Goal: Information Seeking & Learning: Learn about a topic

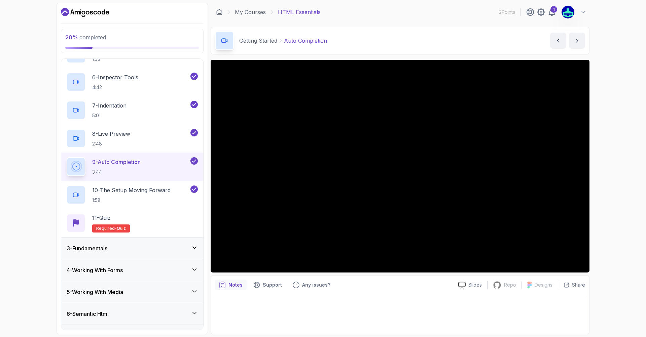
scroll to position [202, 0]
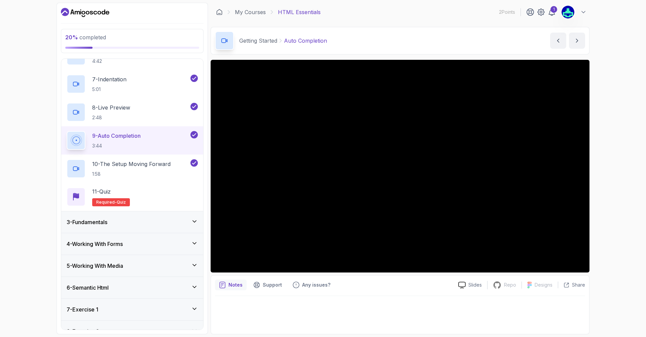
click at [117, 221] on div "3 - Fundamentals" at bounding box center [132, 222] width 131 height 8
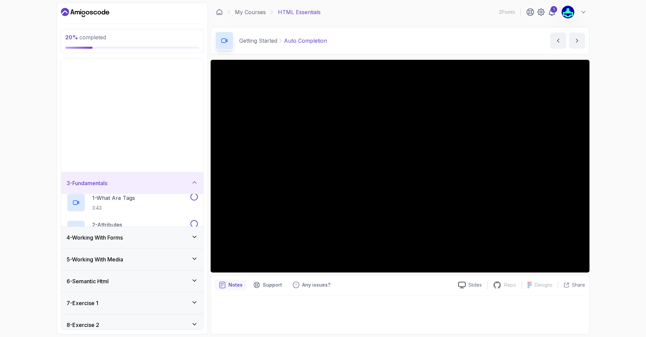
scroll to position [0, 0]
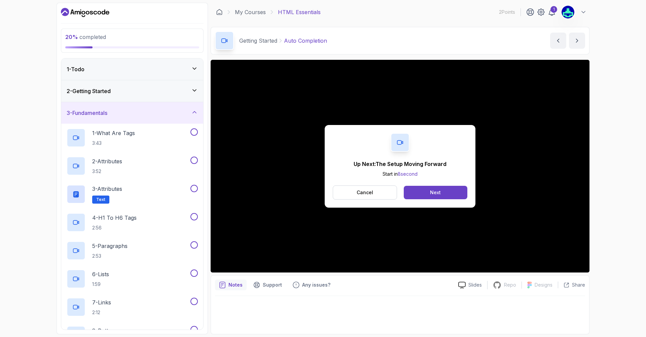
click at [170, 89] on div "2 - Getting Started" at bounding box center [132, 91] width 131 height 8
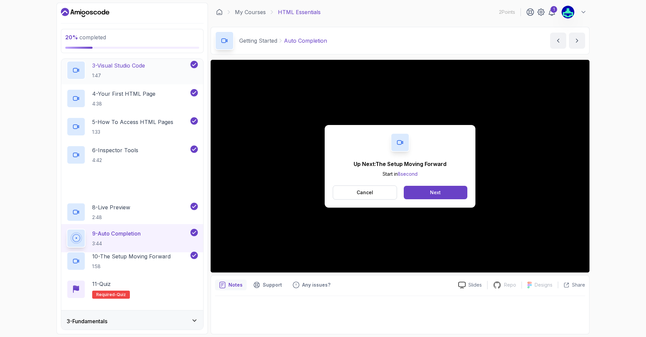
scroll to position [161, 0]
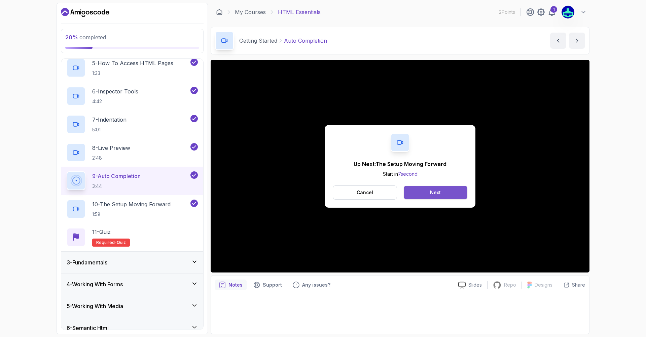
click at [432, 195] on div "Next" at bounding box center [435, 192] width 11 height 7
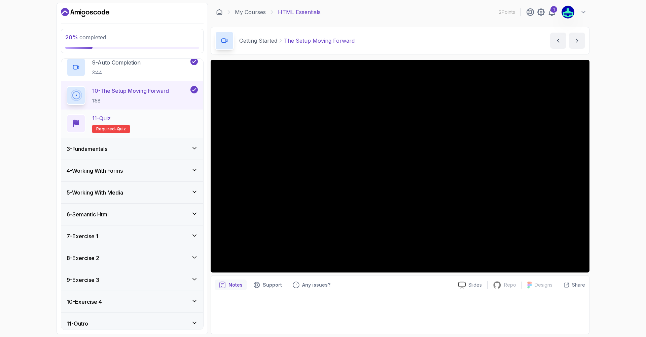
scroll to position [280, 0]
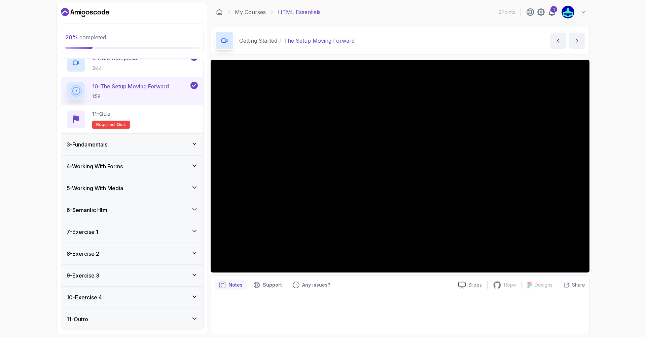
click at [158, 201] on div "6 - Semantic Html" at bounding box center [132, 210] width 142 height 22
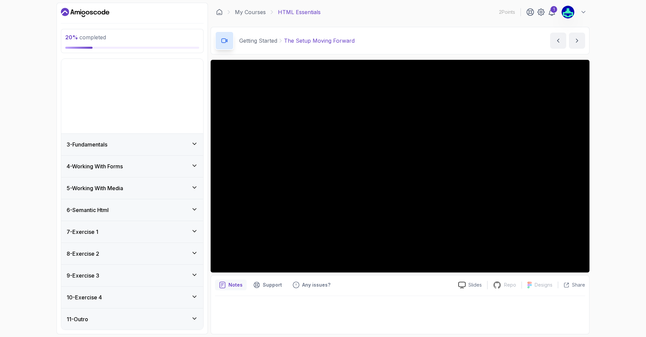
scroll to position [0, 0]
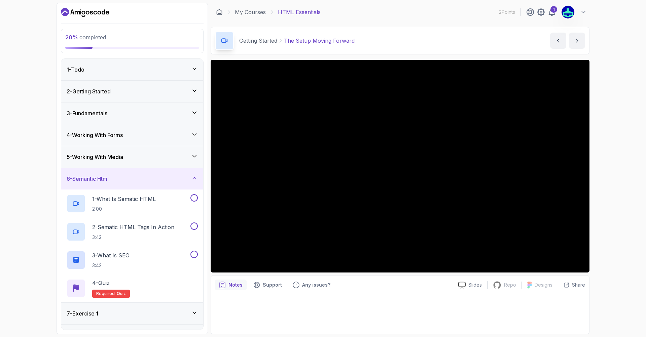
click at [125, 151] on div "5 - Working With Media" at bounding box center [132, 157] width 142 height 22
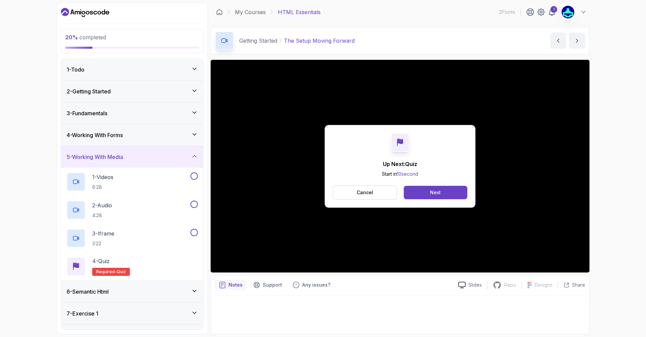
click at [94, 91] on h3 "2 - Getting Started" at bounding box center [89, 91] width 44 height 8
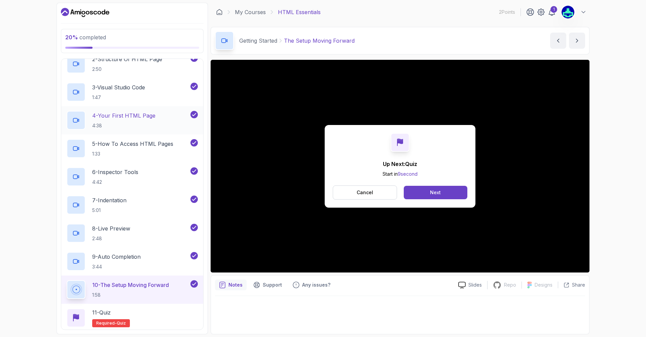
scroll to position [121, 0]
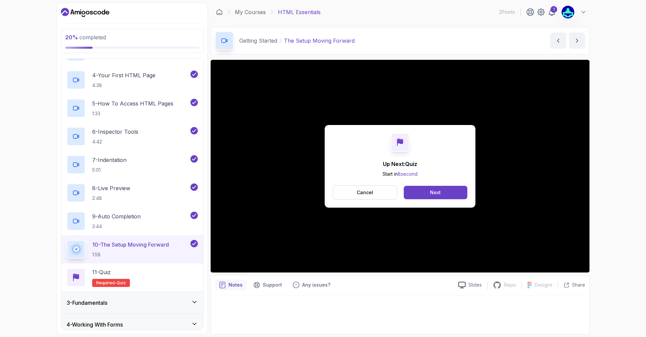
click at [432, 186] on div "Cancel Next" at bounding box center [400, 193] width 135 height 14
click at [426, 193] on button "Next" at bounding box center [436, 192] width 64 height 13
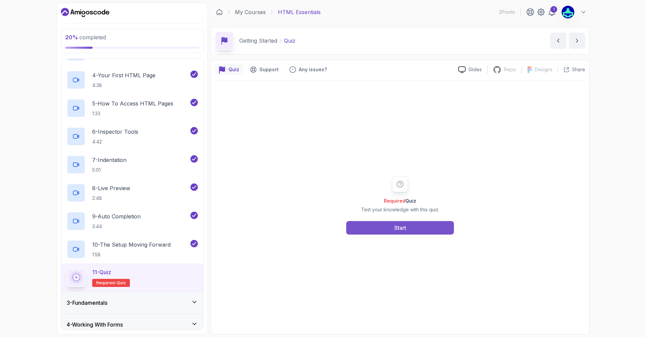
click at [394, 224] on button "Start" at bounding box center [400, 227] width 108 height 13
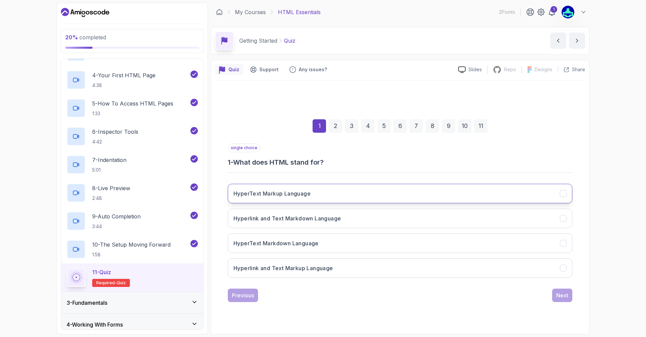
click at [264, 188] on button "HyperText Markup Language" at bounding box center [400, 194] width 344 height 20
click at [563, 295] on div "Next" at bounding box center [562, 296] width 12 height 8
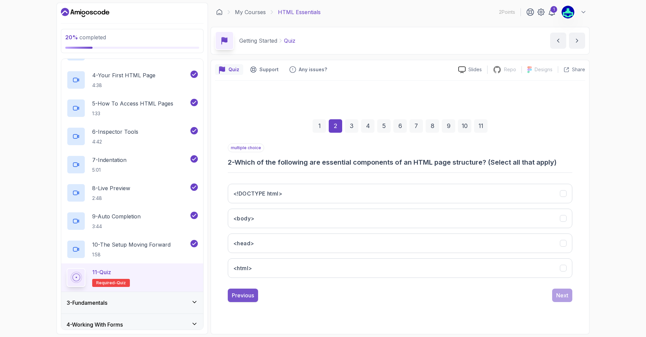
click at [244, 296] on div "Previous" at bounding box center [243, 296] width 22 height 8
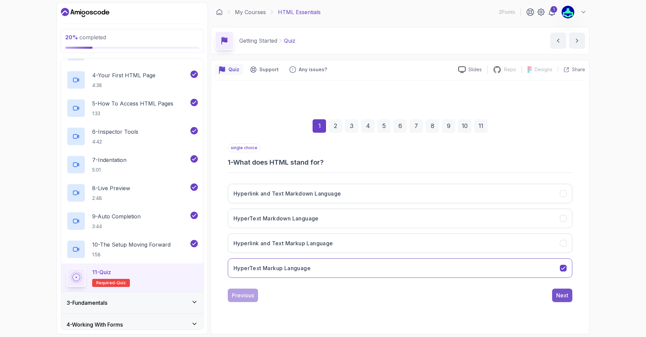
click at [567, 293] on div "Next" at bounding box center [562, 296] width 12 height 8
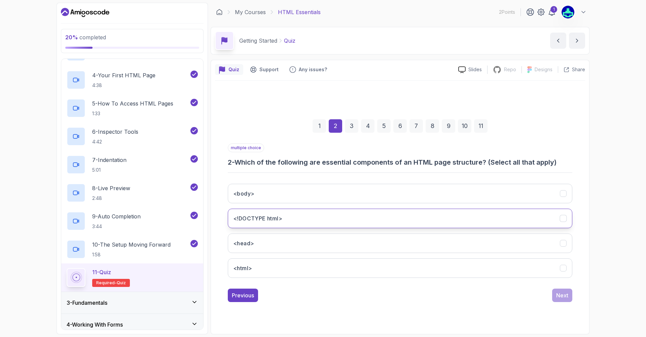
click at [329, 222] on button "<!DOCTYPE html>" at bounding box center [400, 219] width 344 height 20
click at [307, 239] on button "<head>" at bounding box center [400, 244] width 344 height 20
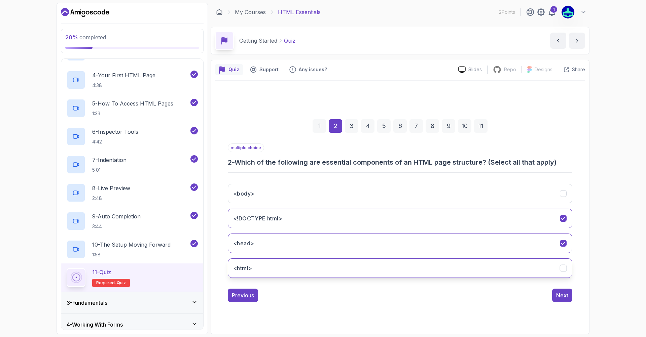
click at [256, 265] on button "<html>" at bounding box center [400, 269] width 344 height 20
click at [240, 195] on h3 "<body>" at bounding box center [243, 194] width 21 height 8
click at [544, 296] on div "Previous Next" at bounding box center [400, 295] width 344 height 13
click at [552, 297] on div "Previous Next" at bounding box center [400, 295] width 344 height 13
click at [559, 296] on div "Next" at bounding box center [562, 296] width 12 height 8
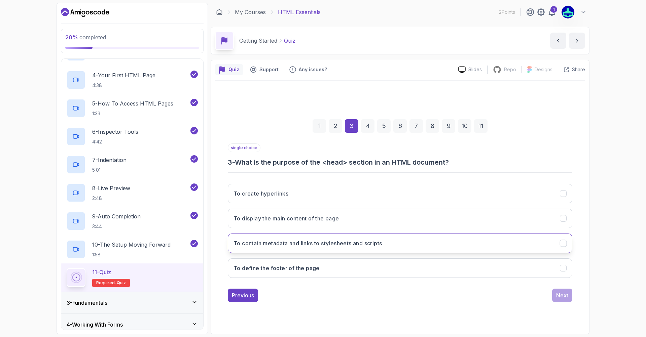
click at [304, 241] on h3 "To contain metadata and links to stylesheets and scripts" at bounding box center [307, 244] width 148 height 8
click at [310, 236] on button "To contain metadata and links to stylesheets and scripts" at bounding box center [400, 244] width 344 height 20
click at [312, 271] on h3 "To define the footer of the page" at bounding box center [276, 268] width 86 height 8
click at [481, 245] on button "To contain metadata and links to stylesheets and scripts" at bounding box center [400, 244] width 344 height 20
click at [555, 302] on button "Next" at bounding box center [562, 295] width 20 height 13
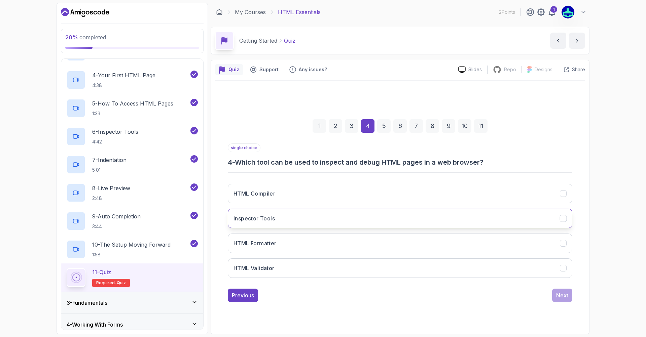
click at [325, 217] on button "Inspector Tools" at bounding box center [400, 219] width 344 height 20
click at [548, 293] on div "Previous Next" at bounding box center [400, 295] width 344 height 13
click at [558, 302] on button "Next" at bounding box center [562, 295] width 20 height 13
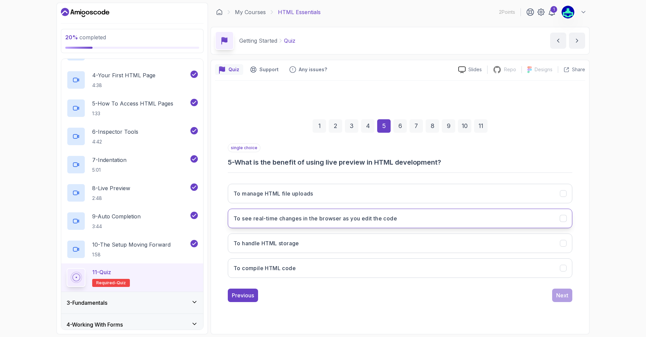
click at [282, 212] on button "To see real-time changes in the browser as you edit the code" at bounding box center [400, 219] width 344 height 20
click at [559, 298] on div "Next" at bounding box center [562, 296] width 12 height 8
click at [386, 216] on button "To improve readability and maintainability of the code" at bounding box center [400, 219] width 344 height 20
click at [562, 295] on div "Next" at bounding box center [562, 296] width 12 height 8
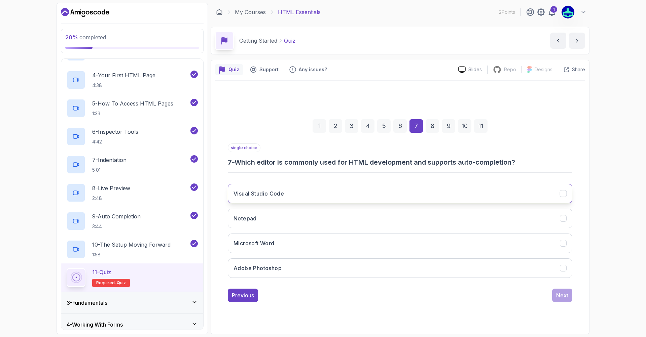
click at [325, 195] on button "Visual Studio Code" at bounding box center [400, 194] width 344 height 20
click at [561, 301] on button "Next" at bounding box center [562, 295] width 20 height 13
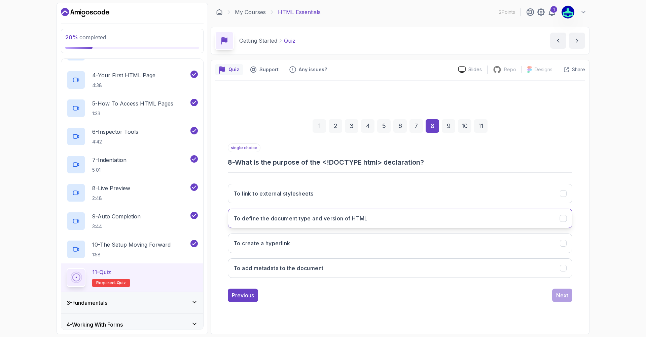
click at [337, 218] on h3 "To define the document type and version of HTML" at bounding box center [300, 219] width 134 height 8
click at [562, 291] on button "Next" at bounding box center [562, 295] width 20 height 13
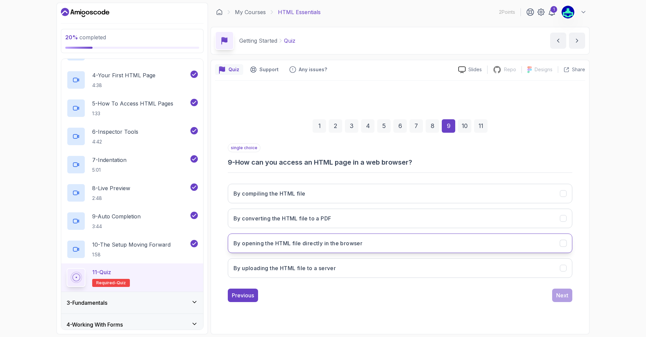
click at [305, 237] on button "By opening the HTML file directly in the browser" at bounding box center [400, 244] width 344 height 20
click at [569, 291] on button "Next" at bounding box center [562, 295] width 20 height 13
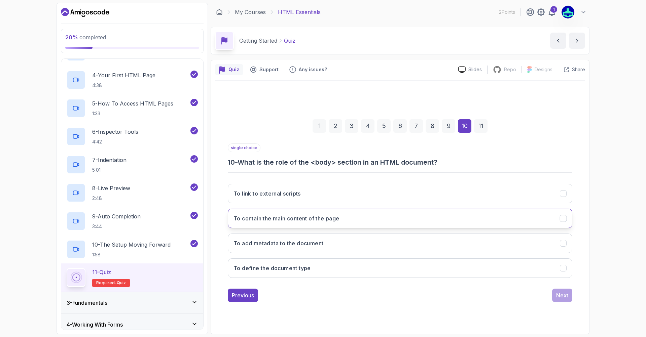
click at [324, 220] on h3 "To contain the main content of the page" at bounding box center [286, 219] width 106 height 8
click at [575, 293] on div "1 2 3 4 5 6 7 8 9 10 11 single choice 10 - What is the role of the <body> secti…" at bounding box center [400, 205] width 370 height 205
click at [566, 294] on div "Next" at bounding box center [562, 296] width 12 height 8
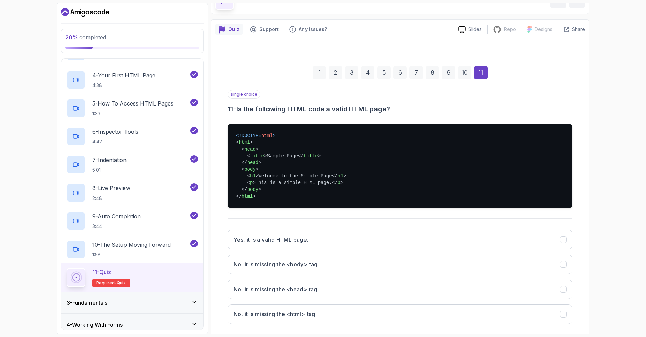
scroll to position [73, 0]
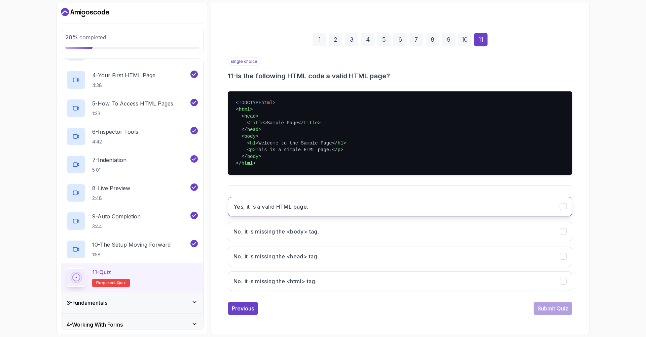
click at [315, 200] on button "Yes, it is a valid HTML page." at bounding box center [400, 207] width 344 height 20
click at [548, 308] on div "Submit Quiz" at bounding box center [553, 309] width 31 height 8
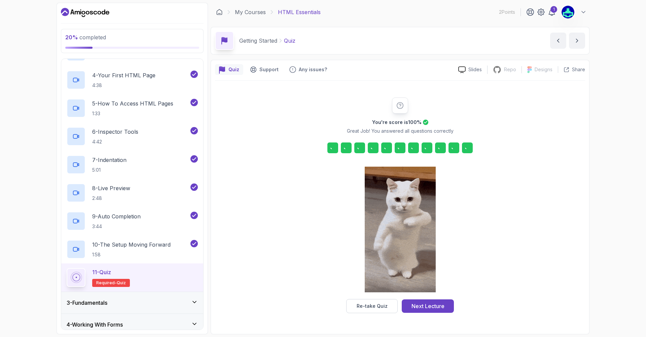
scroll to position [0, 0]
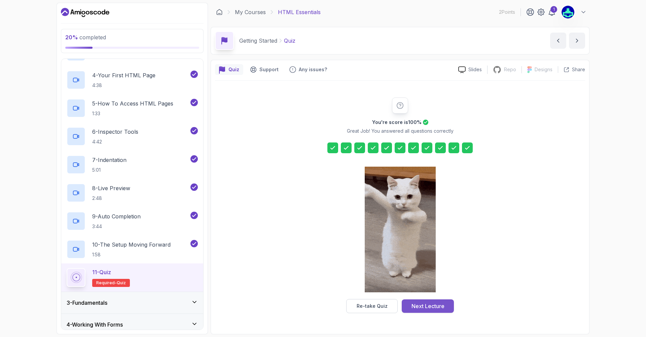
click at [427, 306] on div "Next Lecture" at bounding box center [427, 306] width 33 height 8
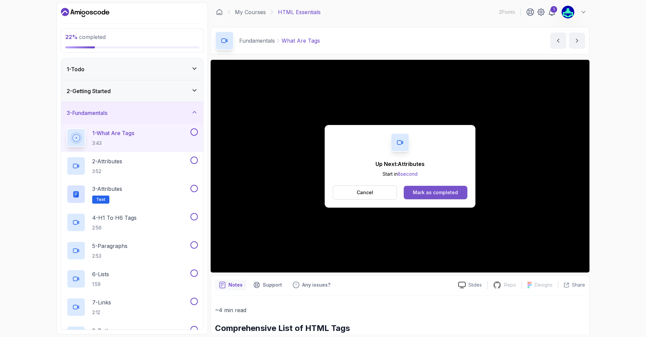
click at [433, 196] on div "Mark as completed" at bounding box center [435, 192] width 45 height 7
